Goal: Information Seeking & Learning: Compare options

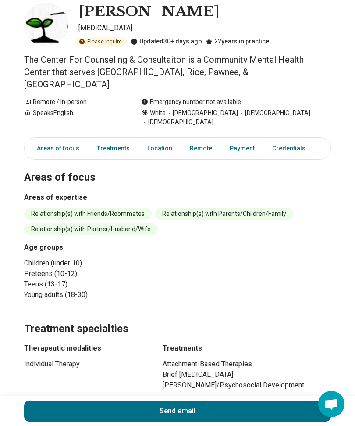
scroll to position [51, 0]
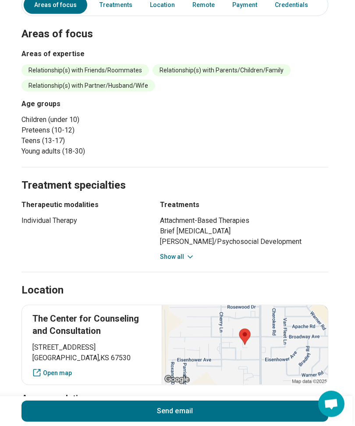
click at [181, 252] on button "Show all" at bounding box center [177, 256] width 35 height 9
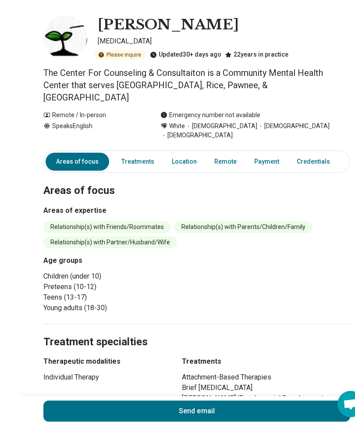
scroll to position [0, 0]
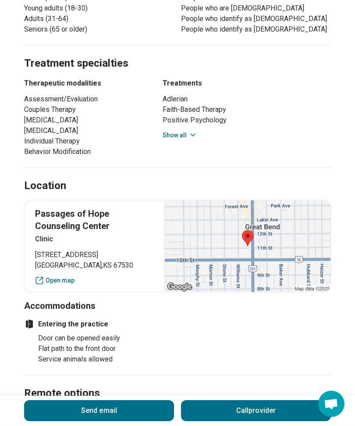
scroll to position [466, 0]
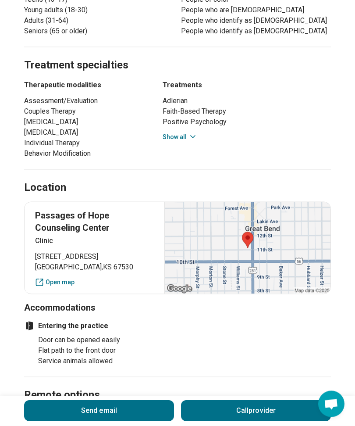
click at [183, 133] on button "Show all" at bounding box center [180, 137] width 35 height 9
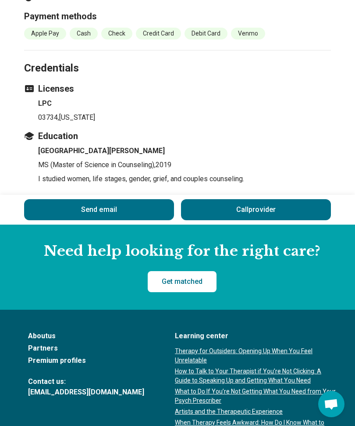
scroll to position [1115, 0]
